Goal: Task Accomplishment & Management: Use online tool/utility

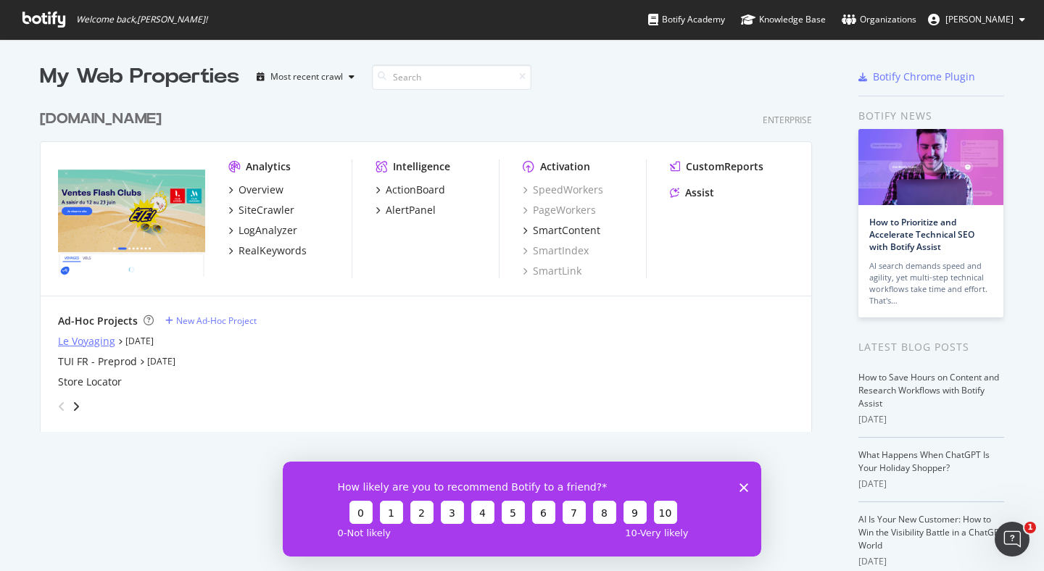
click at [89, 335] on div "Le Voyaging" at bounding box center [86, 341] width 57 height 14
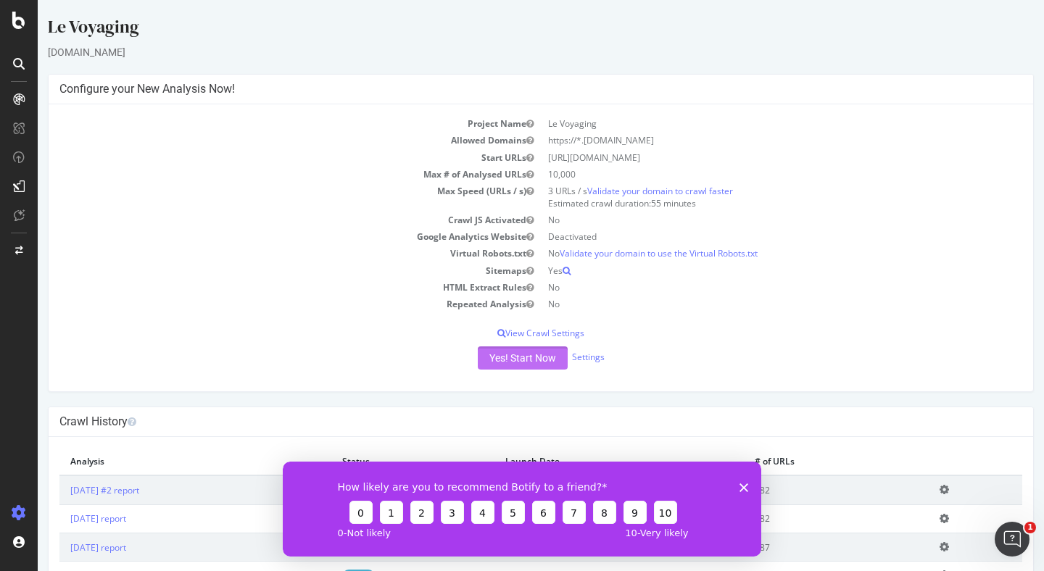
click at [505, 360] on button "Yes! Start Now" at bounding box center [523, 357] width 90 height 23
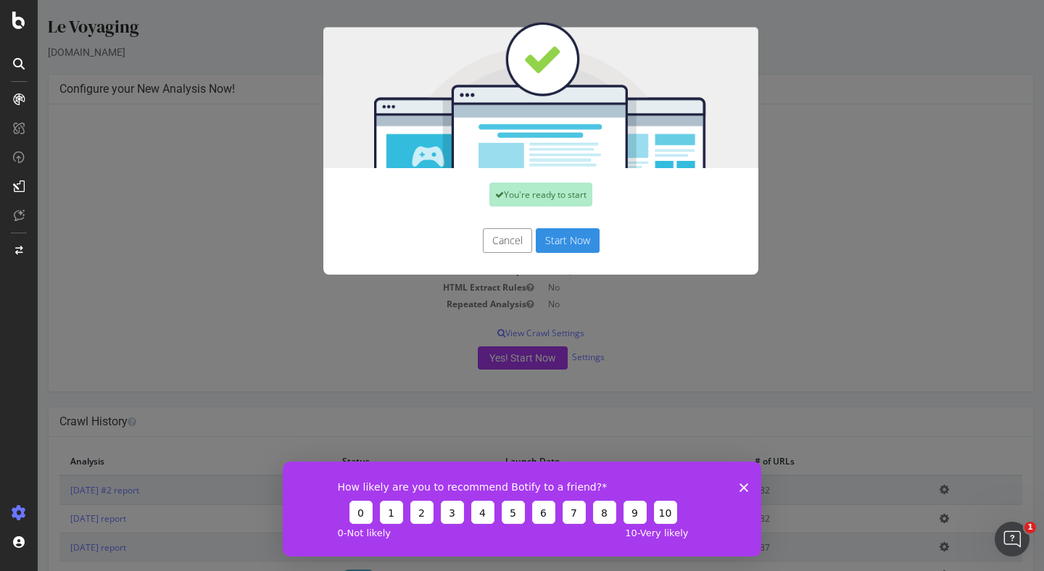
click at [555, 235] on button "Start Now" at bounding box center [568, 240] width 64 height 25
click at [745, 489] on icon "Fermer l'enquête" at bounding box center [743, 487] width 9 height 9
